Goal: Task Accomplishment & Management: Use online tool/utility

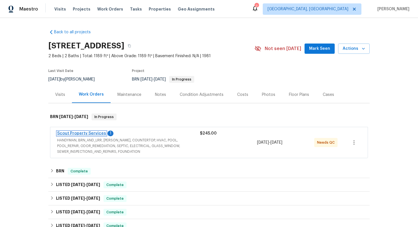
click at [71, 134] on link "Scout Property Services" at bounding box center [81, 134] width 49 height 4
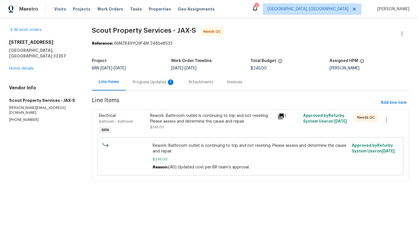
click at [157, 85] on div "Progress Updates 1" at bounding box center [154, 82] width 56 height 17
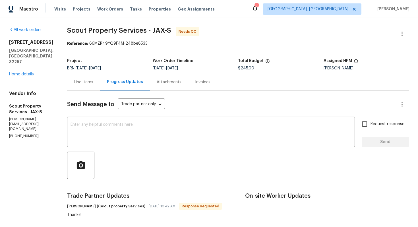
click at [78, 83] on div "Line Items" at bounding box center [83, 82] width 19 height 6
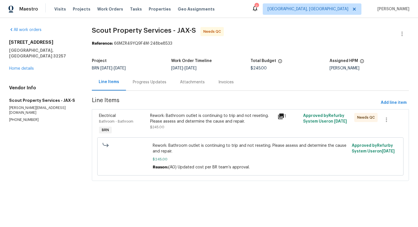
click at [176, 124] on div "Rework: Bathroom outlet is continuing to trip and not reseting. Please assess a…" at bounding box center [212, 118] width 124 height 11
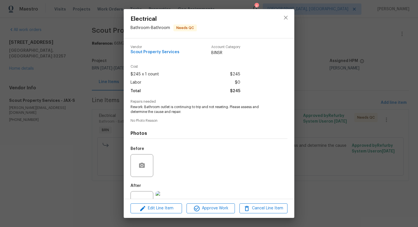
scroll to position [21, 0]
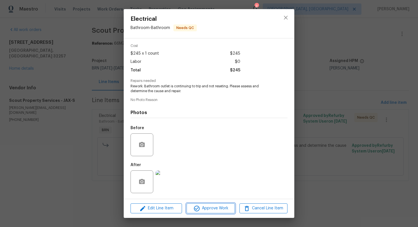
click at [210, 211] on span "Approve Work" at bounding box center [210, 208] width 45 height 7
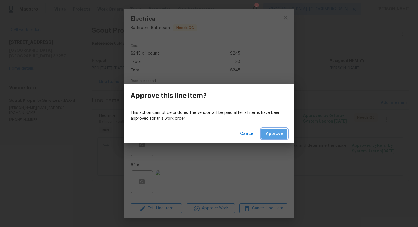
click at [276, 133] on span "Approve" at bounding box center [274, 133] width 17 height 7
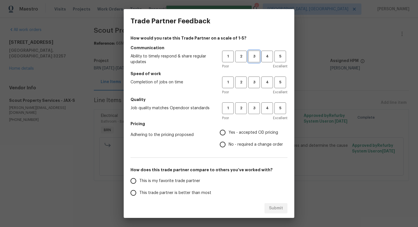
click at [254, 59] on span "3" at bounding box center [254, 56] width 11 height 7
click at [254, 79] on span "3" at bounding box center [254, 82] width 11 height 7
click at [255, 104] on button "3" at bounding box center [255, 108] width 12 height 12
click at [237, 129] on label "Yes - accepted OD pricing" at bounding box center [250, 133] width 66 height 12
click at [229, 129] on input "Yes - accepted OD pricing" at bounding box center [223, 133] width 12 height 12
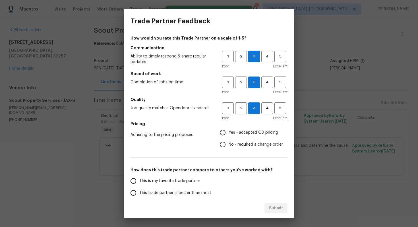
radio input "true"
click at [225, 145] on input "No - required a change order" at bounding box center [223, 145] width 12 height 12
radio input "true"
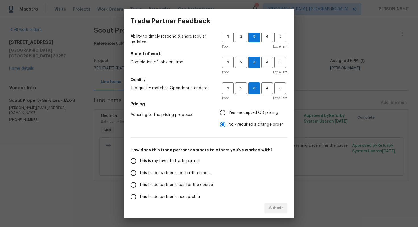
scroll to position [42, 0]
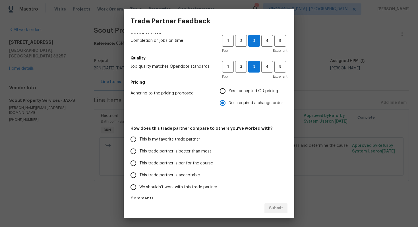
click at [163, 162] on span "This trade partner is par for the course" at bounding box center [176, 164] width 74 height 6
click at [139, 162] on input "This trade partner is par for the course" at bounding box center [134, 163] width 12 height 12
click at [277, 202] on div "Submit" at bounding box center [209, 209] width 171 height 20
click at [276, 206] on span "Submit" at bounding box center [276, 208] width 14 height 7
radio input "true"
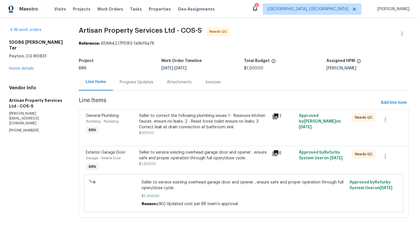
click at [187, 133] on div "Seller to correct the following plumbing issues 1 - Resecure kitchen faucet, en…" at bounding box center [204, 124] width 130 height 23
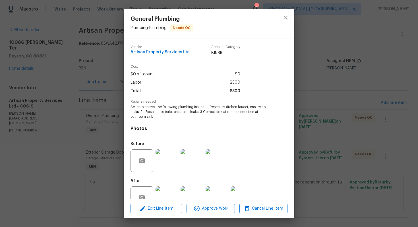
scroll to position [16, 0]
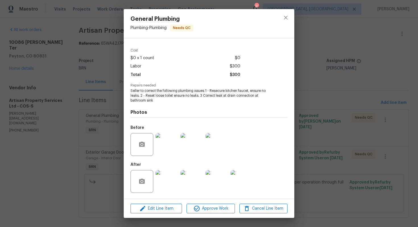
click at [308, 154] on div "General Plumbing Plumbing - Plumbing Needs QC Vendor Artisan Property Services …" at bounding box center [209, 113] width 418 height 227
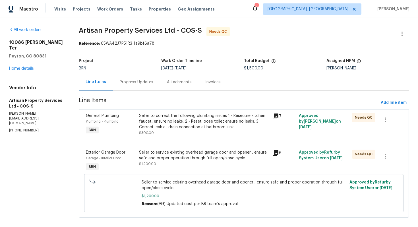
click at [200, 154] on div "Seller to service existing overhead garage door and opener , ensure safe and pr…" at bounding box center [204, 155] width 130 height 11
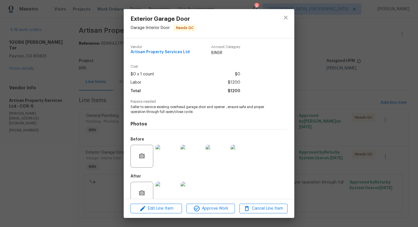
scroll to position [11, 0]
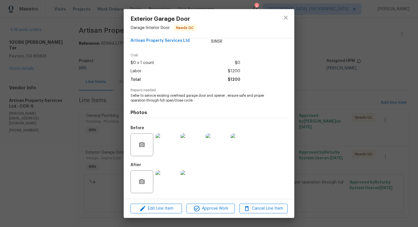
click at [295, 150] on div "Exterior Garage Door Garage - Interior Door Needs QC Vendor Artisan Property Se…" at bounding box center [209, 113] width 418 height 227
